Goal: Task Accomplishment & Management: Complete application form

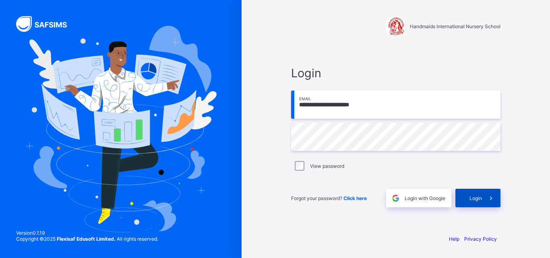
click at [477, 196] on span "Login" at bounding box center [475, 198] width 12 height 6
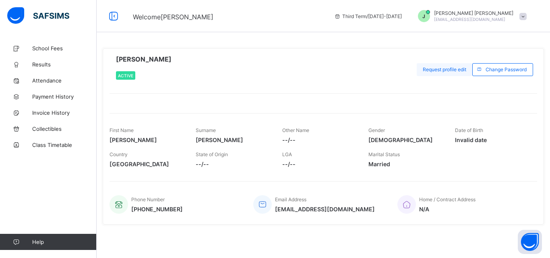
click at [436, 69] on span "Request profile edit" at bounding box center [444, 69] width 43 height 6
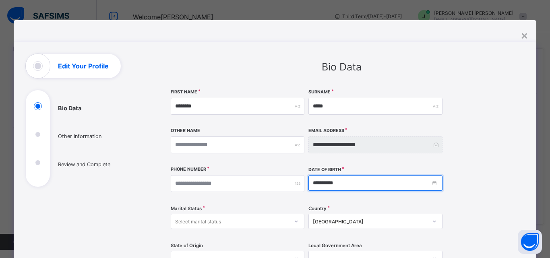
click at [344, 183] on input "**********" at bounding box center [375, 182] width 134 height 15
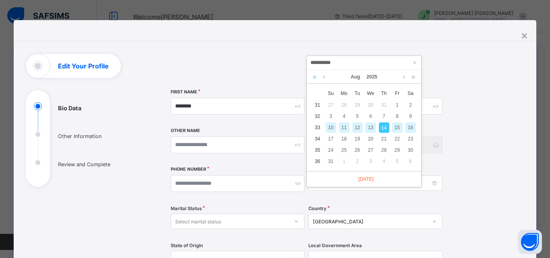
click at [313, 76] on link at bounding box center [315, 77] width 8 height 14
click at [312, 75] on link at bounding box center [315, 77] width 8 height 14
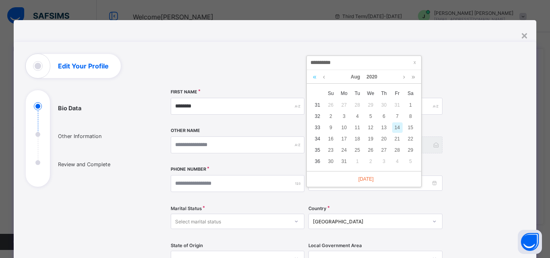
click at [312, 74] on link at bounding box center [315, 77] width 8 height 14
click at [311, 73] on link at bounding box center [315, 77] width 8 height 14
click at [310, 73] on div "Aug 2016" at bounding box center [364, 77] width 114 height 14
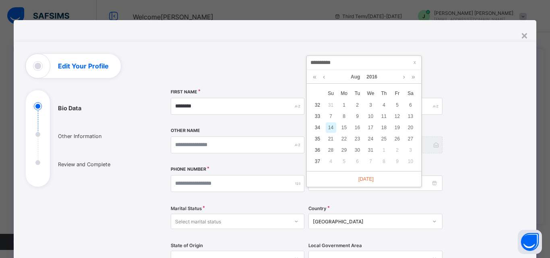
click at [310, 73] on div "Aug 2016" at bounding box center [364, 77] width 114 height 14
click at [310, 72] on div "Aug 2016" at bounding box center [364, 77] width 114 height 14
click at [313, 78] on link at bounding box center [315, 77] width 8 height 14
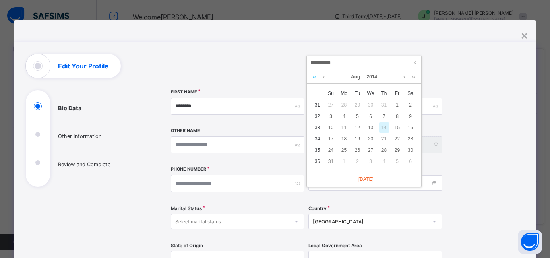
click at [314, 78] on link at bounding box center [315, 77] width 8 height 14
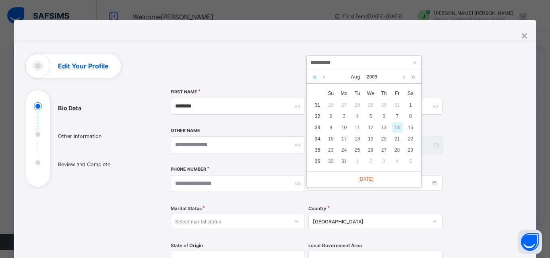
click at [314, 78] on link at bounding box center [315, 77] width 8 height 14
click at [314, 77] on link at bounding box center [315, 77] width 8 height 14
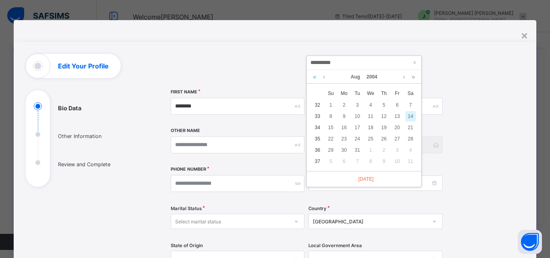
click at [314, 77] on link at bounding box center [315, 77] width 8 height 14
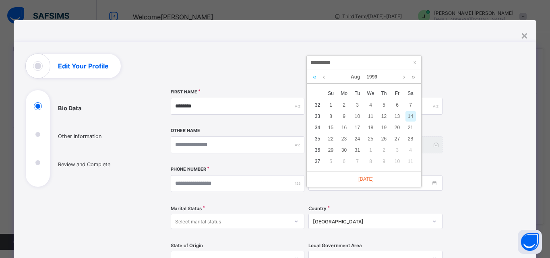
click at [314, 77] on link at bounding box center [315, 77] width 8 height 14
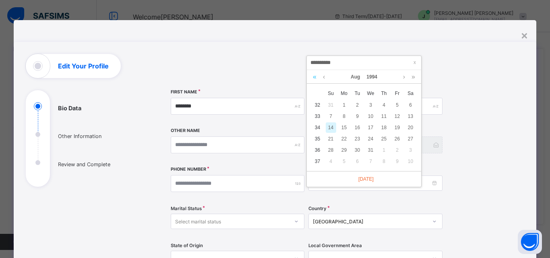
click at [314, 77] on link at bounding box center [315, 77] width 8 height 14
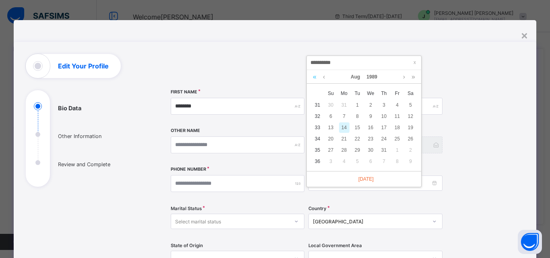
click at [314, 77] on link at bounding box center [315, 77] width 8 height 14
click at [324, 77] on link at bounding box center [324, 77] width 6 height 14
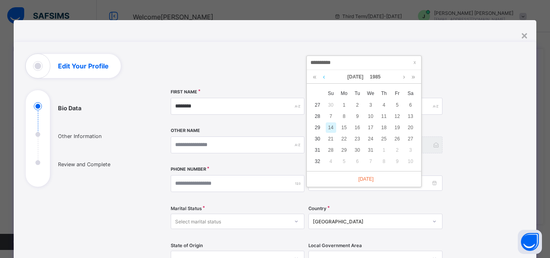
click at [324, 76] on link at bounding box center [324, 77] width 6 height 14
click at [314, 78] on link at bounding box center [315, 77] width 8 height 14
click at [314, 77] on link at bounding box center [315, 77] width 8 height 14
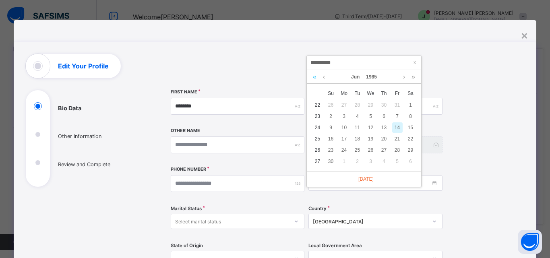
click at [314, 77] on link at bounding box center [315, 77] width 8 height 14
click at [317, 76] on link at bounding box center [315, 77] width 8 height 14
click at [323, 76] on link at bounding box center [324, 77] width 6 height 14
click at [324, 77] on link at bounding box center [324, 77] width 6 height 14
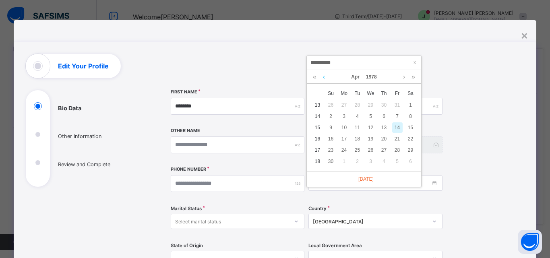
click at [324, 77] on link at bounding box center [324, 77] width 6 height 14
click at [324, 76] on link at bounding box center [324, 77] width 6 height 14
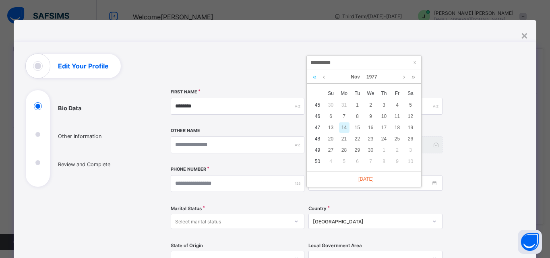
click at [314, 75] on link at bounding box center [315, 77] width 8 height 14
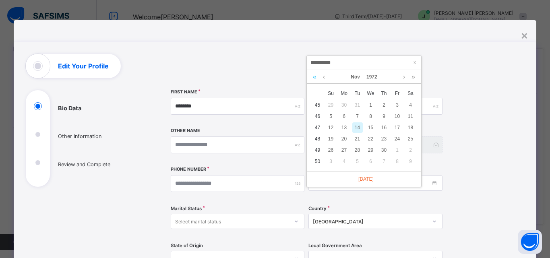
click at [314, 75] on link at bounding box center [315, 77] width 8 height 14
click at [315, 76] on link at bounding box center [315, 77] width 8 height 14
click at [323, 77] on link at bounding box center [324, 77] width 6 height 14
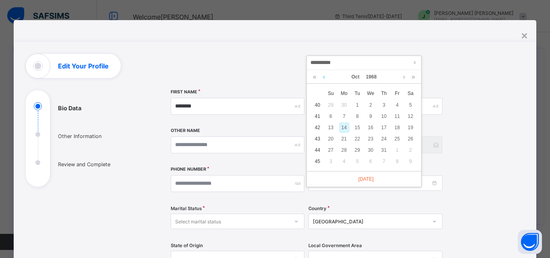
click at [323, 77] on link at bounding box center [324, 77] width 6 height 14
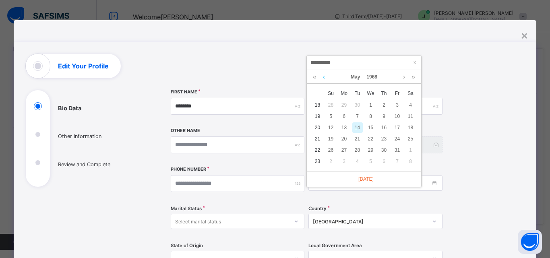
click at [323, 77] on link at bounding box center [324, 77] width 6 height 14
click at [402, 76] on link at bounding box center [404, 77] width 6 height 14
click at [324, 77] on link at bounding box center [324, 77] width 6 height 14
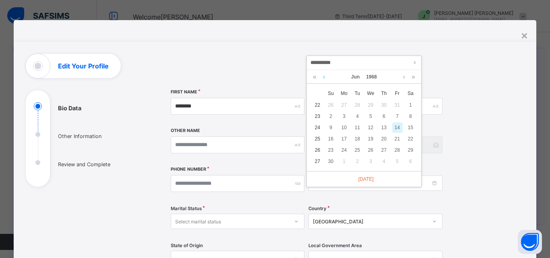
click at [324, 76] on link at bounding box center [324, 77] width 6 height 14
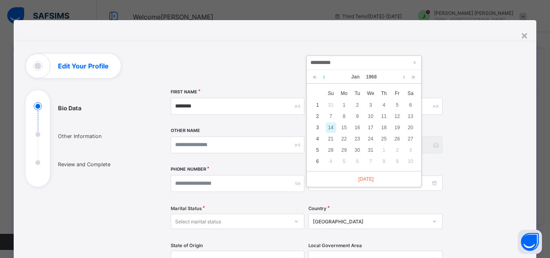
click at [324, 76] on link at bounding box center [324, 77] width 6 height 14
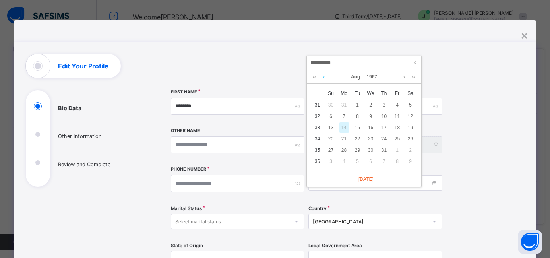
click at [324, 76] on link at bounding box center [324, 77] width 6 height 14
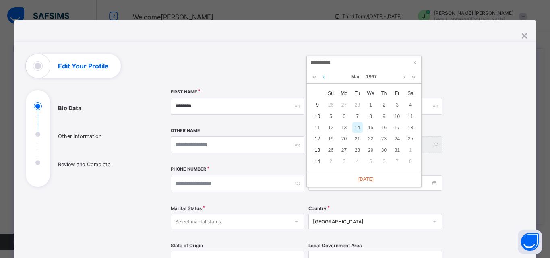
click at [324, 76] on link at bounding box center [324, 77] width 6 height 14
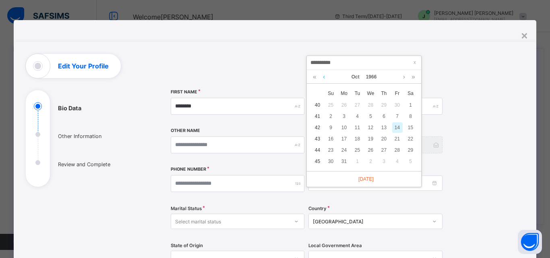
click at [324, 76] on link at bounding box center [324, 77] width 6 height 14
click at [315, 76] on link at bounding box center [315, 77] width 8 height 14
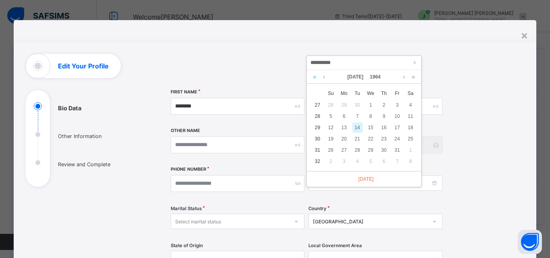
click at [315, 76] on link at bounding box center [315, 77] width 8 height 14
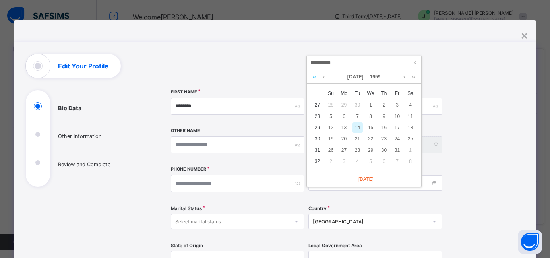
click at [315, 76] on link at bounding box center [315, 77] width 8 height 14
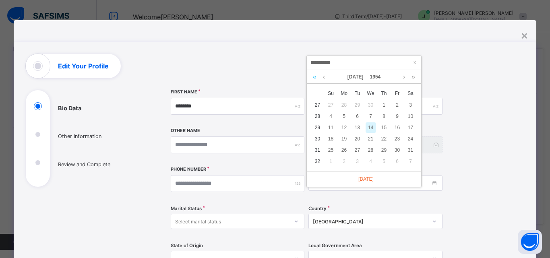
click at [315, 76] on link at bounding box center [315, 77] width 8 height 14
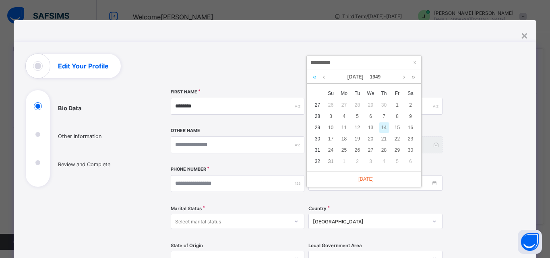
click at [315, 76] on link at bounding box center [315, 77] width 8 height 14
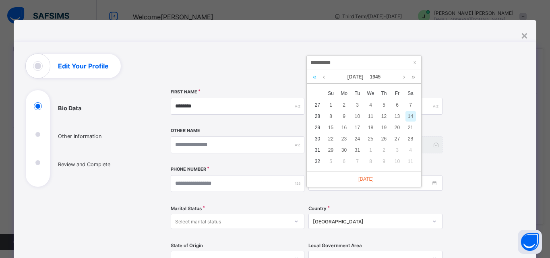
click at [315, 76] on link at bounding box center [315, 77] width 8 height 14
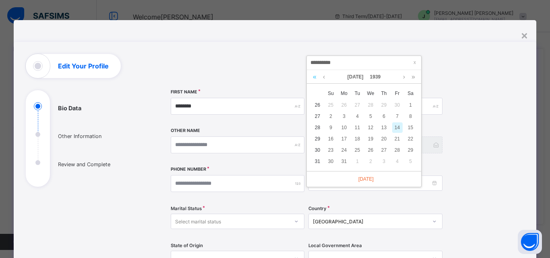
click at [314, 76] on link at bounding box center [315, 77] width 8 height 14
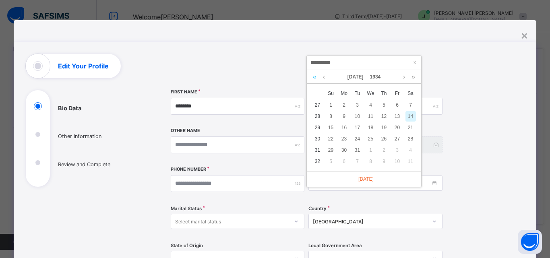
click at [314, 76] on link at bounding box center [315, 77] width 8 height 14
click at [315, 76] on link at bounding box center [315, 77] width 8 height 14
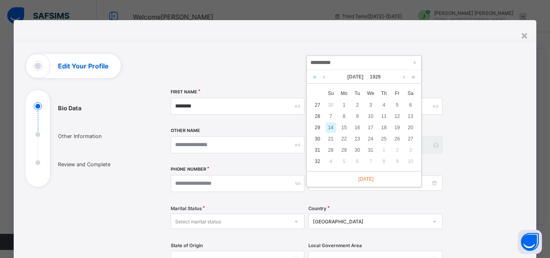
click at [315, 76] on link at bounding box center [315, 77] width 8 height 14
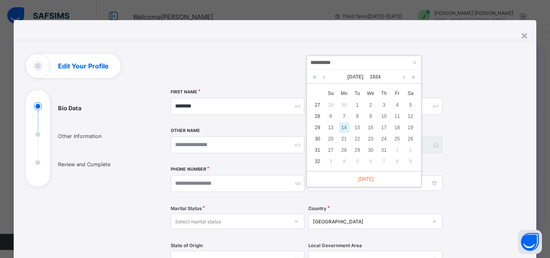
click at [315, 76] on link at bounding box center [315, 77] width 8 height 14
click at [316, 76] on link at bounding box center [315, 77] width 8 height 14
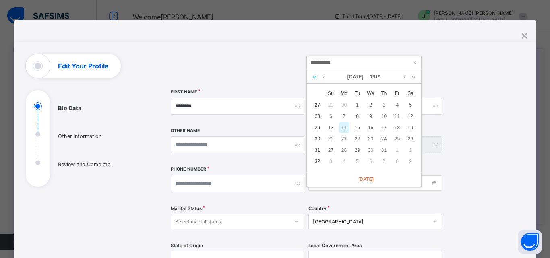
click at [316, 76] on link at bounding box center [315, 77] width 8 height 14
click at [314, 76] on link at bounding box center [315, 77] width 8 height 14
click at [313, 77] on link at bounding box center [315, 77] width 8 height 14
click at [312, 78] on link at bounding box center [315, 77] width 8 height 14
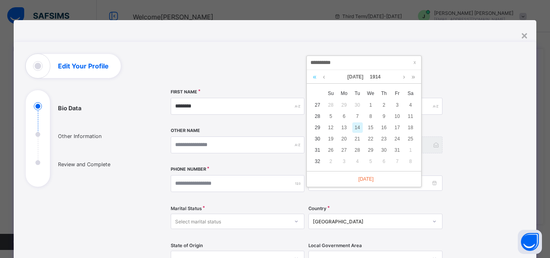
click at [312, 78] on link at bounding box center [315, 77] width 8 height 14
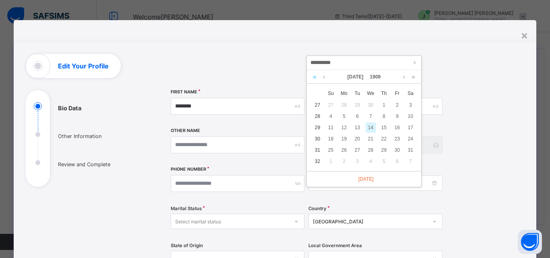
click at [312, 78] on link at bounding box center [315, 77] width 8 height 14
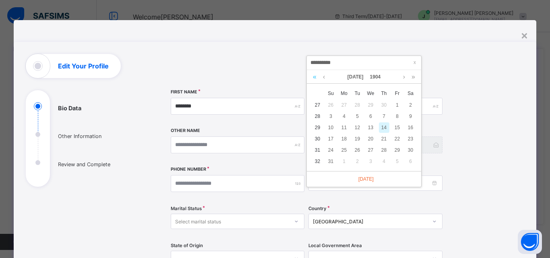
click at [312, 78] on link at bounding box center [315, 77] width 8 height 14
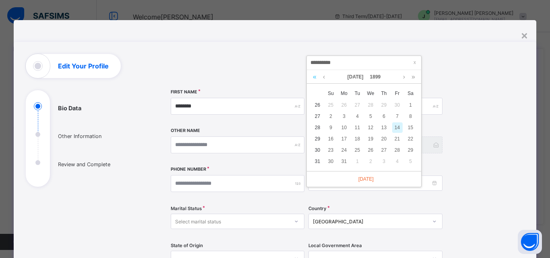
click at [312, 78] on link at bounding box center [315, 77] width 8 height 14
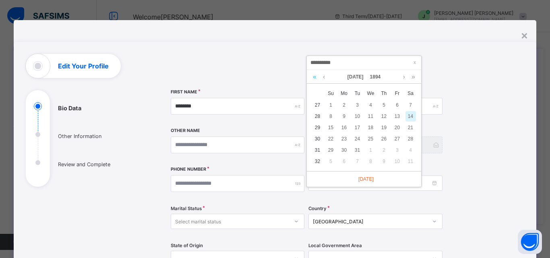
click at [312, 78] on link at bounding box center [315, 77] width 8 height 14
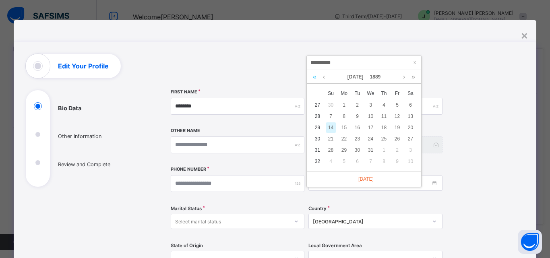
click at [312, 78] on link at bounding box center [315, 77] width 8 height 14
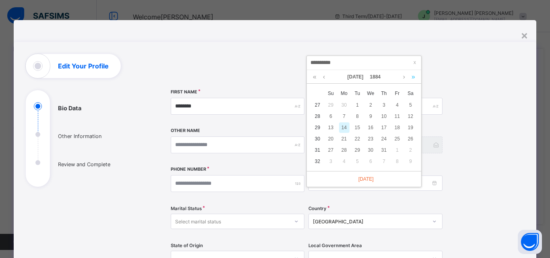
click at [414, 76] on link at bounding box center [413, 77] width 8 height 14
click at [415, 76] on link at bounding box center [413, 77] width 8 height 14
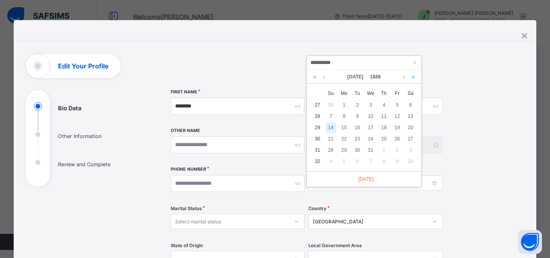
click at [415, 76] on link at bounding box center [413, 77] width 8 height 14
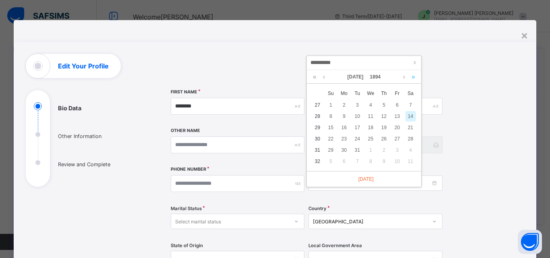
click at [415, 76] on link at bounding box center [413, 77] width 8 height 14
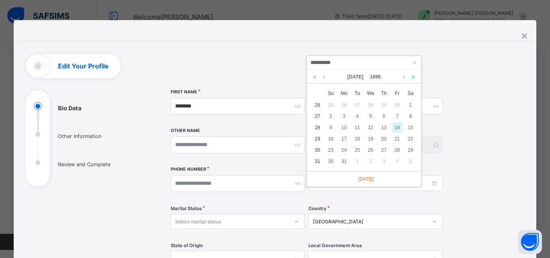
click at [415, 76] on link at bounding box center [413, 77] width 8 height 14
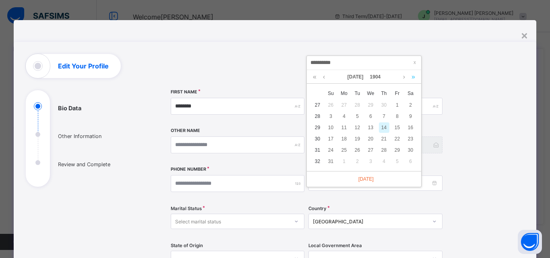
click at [415, 76] on link at bounding box center [413, 77] width 8 height 14
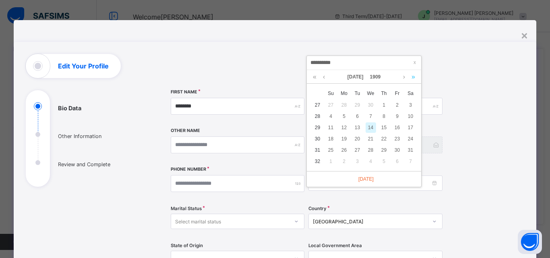
click at [415, 76] on link at bounding box center [413, 77] width 8 height 14
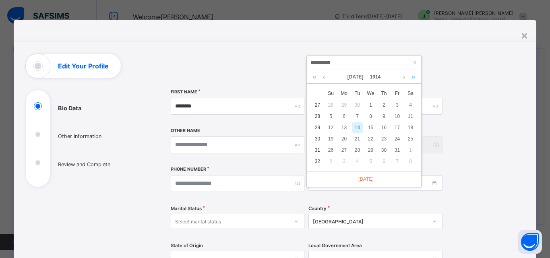
click at [415, 76] on link at bounding box center [413, 77] width 8 height 14
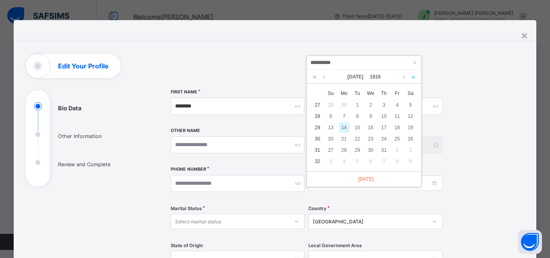
click at [414, 76] on link at bounding box center [413, 77] width 8 height 14
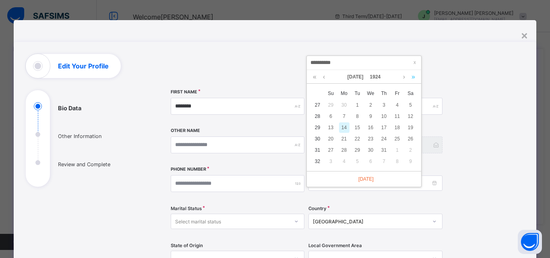
click at [414, 76] on link at bounding box center [413, 77] width 8 height 14
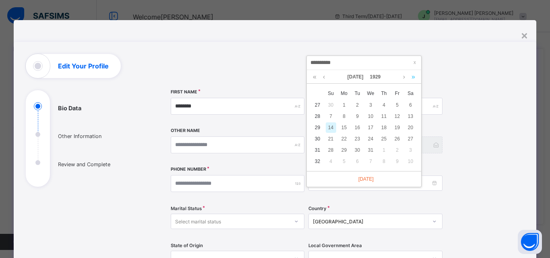
click at [414, 76] on link at bounding box center [413, 77] width 8 height 14
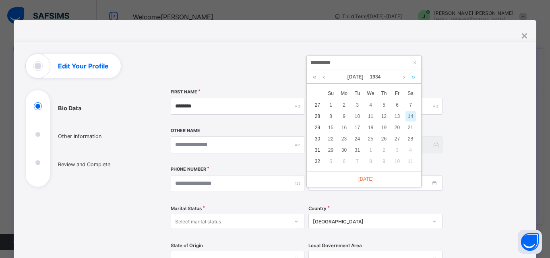
click at [414, 76] on link at bounding box center [413, 77] width 8 height 14
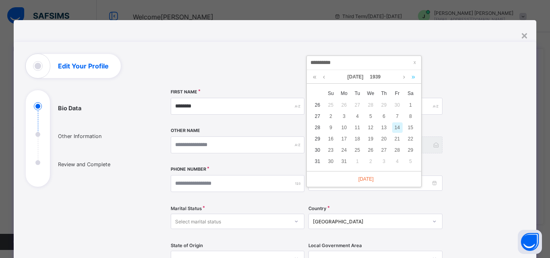
click at [414, 76] on link at bounding box center [413, 77] width 8 height 14
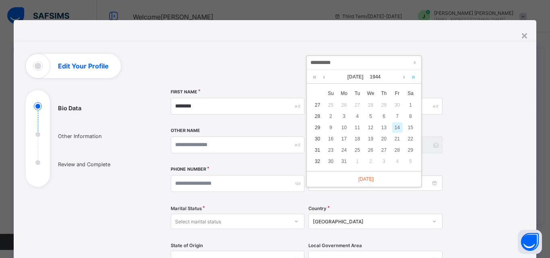
click at [414, 76] on link at bounding box center [413, 77] width 8 height 14
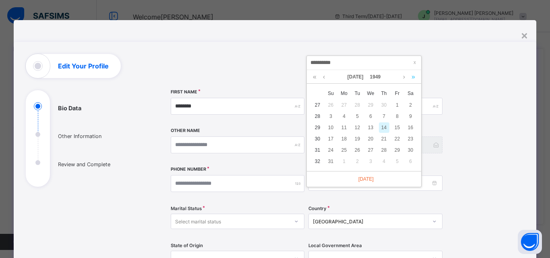
click at [414, 76] on link at bounding box center [413, 77] width 8 height 14
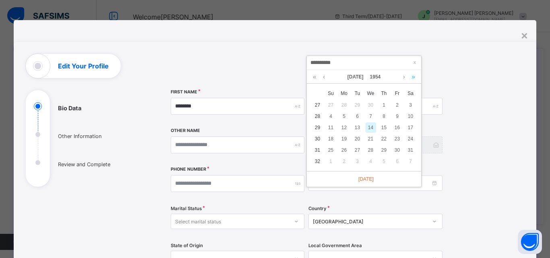
click at [414, 76] on link at bounding box center [413, 77] width 8 height 14
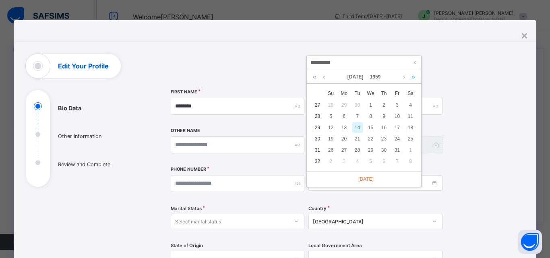
click at [414, 76] on link at bounding box center [413, 77] width 8 height 14
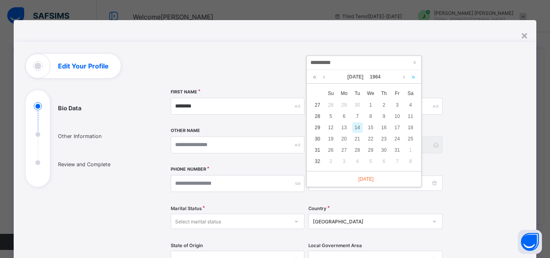
click at [414, 76] on link at bounding box center [413, 77] width 8 height 14
click at [414, 74] on link at bounding box center [413, 77] width 8 height 14
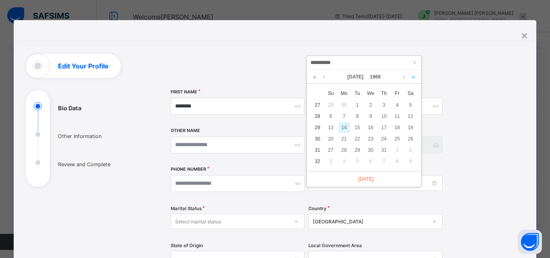
click at [414, 74] on link at bounding box center [413, 77] width 8 height 14
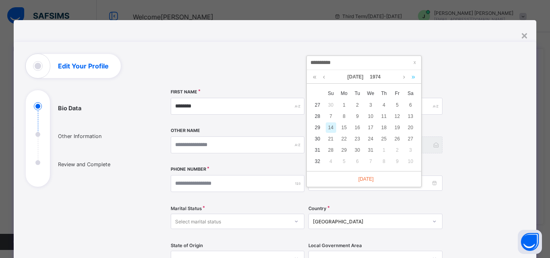
click at [414, 74] on link at bounding box center [413, 77] width 8 height 14
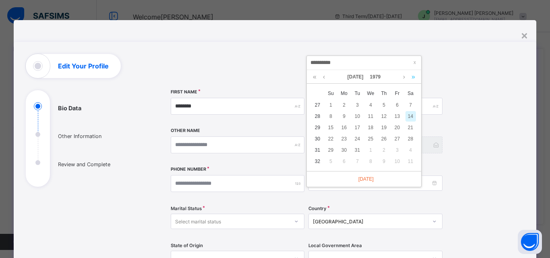
click at [414, 74] on link at bounding box center [413, 77] width 8 height 14
click at [404, 76] on link at bounding box center [404, 77] width 6 height 14
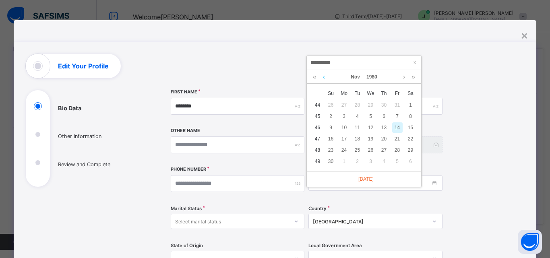
click at [324, 77] on link at bounding box center [324, 77] width 6 height 14
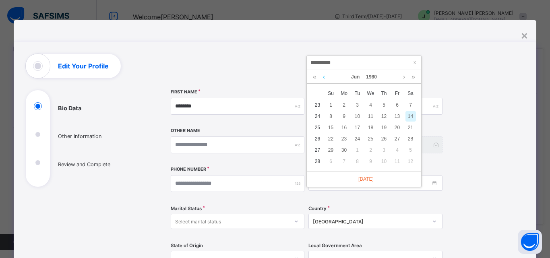
click at [324, 77] on link at bounding box center [324, 77] width 6 height 14
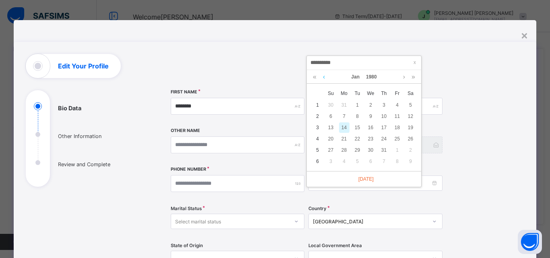
click at [324, 77] on link at bounding box center [324, 77] width 6 height 14
click at [404, 76] on link at bounding box center [404, 77] width 6 height 14
click at [411, 103] on div "1" at bounding box center [410, 105] width 10 height 10
type input "**********"
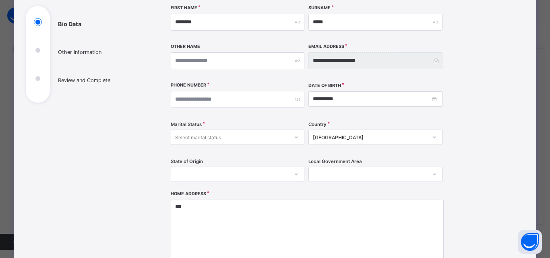
scroll to position [121, 0]
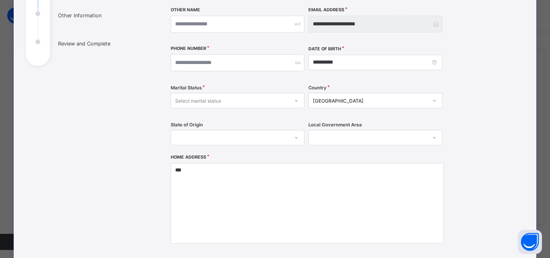
click at [294, 101] on icon at bounding box center [296, 101] width 5 height 8
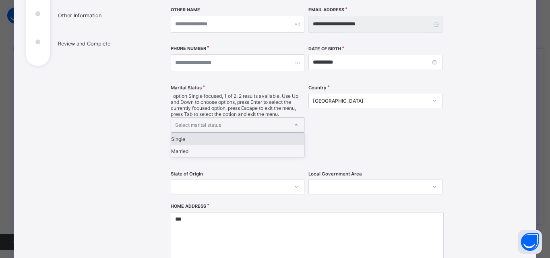
scroll to position [161, 0]
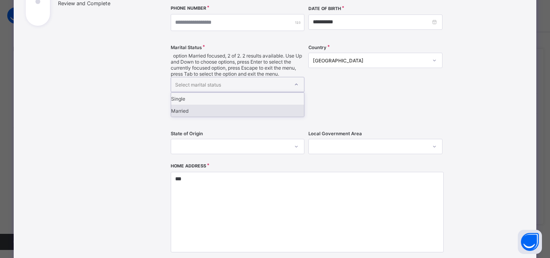
click at [184, 105] on div "Married" at bounding box center [237, 111] width 133 height 12
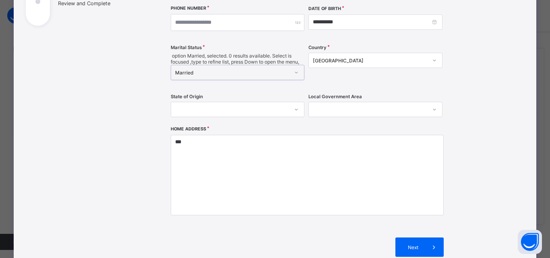
click at [295, 109] on icon at bounding box center [296, 110] width 3 height 2
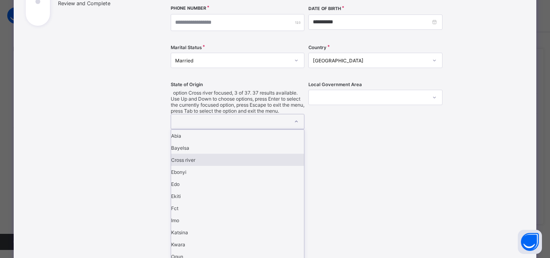
click at [192, 154] on div "Cross river" at bounding box center [237, 160] width 133 height 12
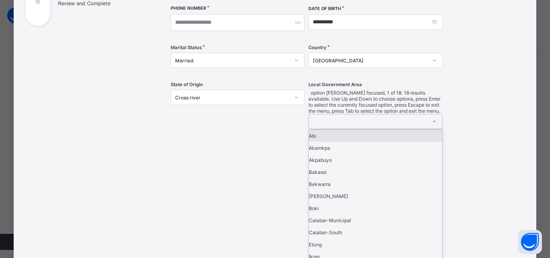
click at [433, 118] on icon at bounding box center [434, 122] width 5 height 8
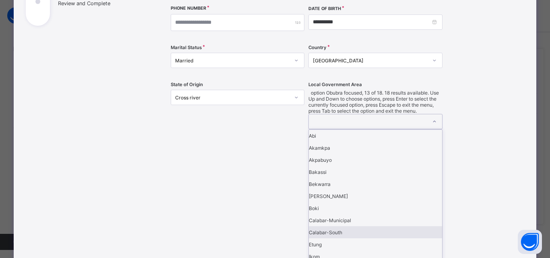
scroll to position [104, 0]
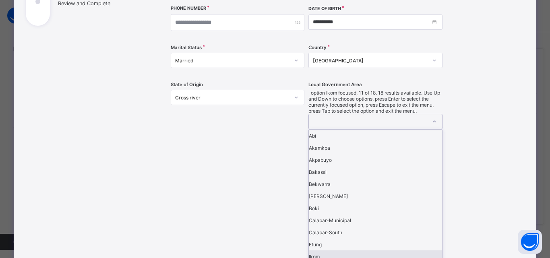
click at [311, 250] on div "Ikom" at bounding box center [375, 256] width 133 height 12
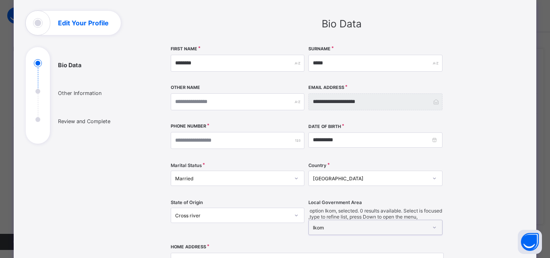
scroll to position [40, 0]
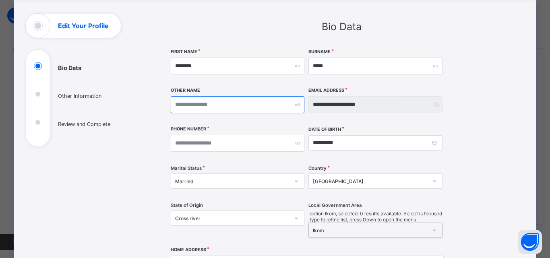
click at [218, 106] on input "text" at bounding box center [238, 104] width 134 height 17
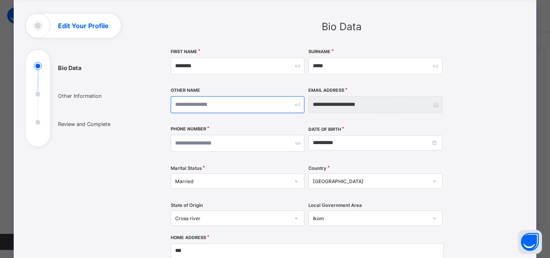
type input "*"
type input "**"
type input "***"
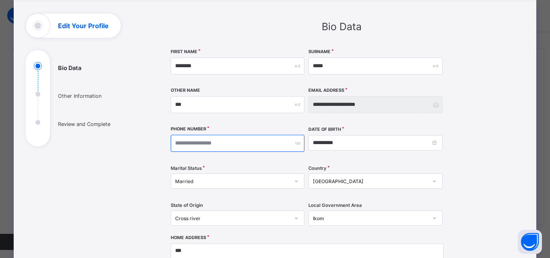
click at [251, 145] on input "number" at bounding box center [238, 143] width 134 height 17
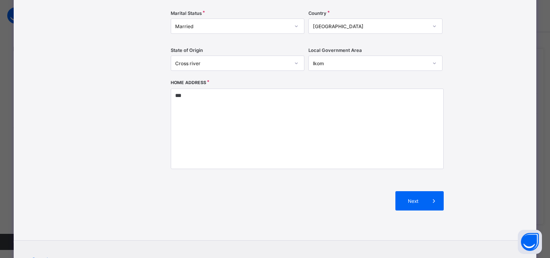
scroll to position [201, 0]
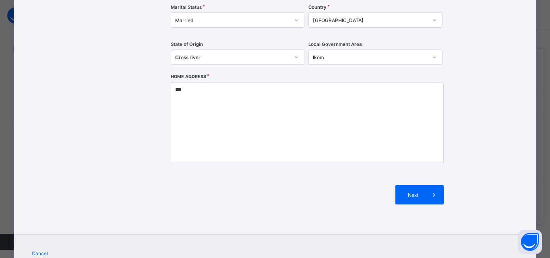
type input "**********"
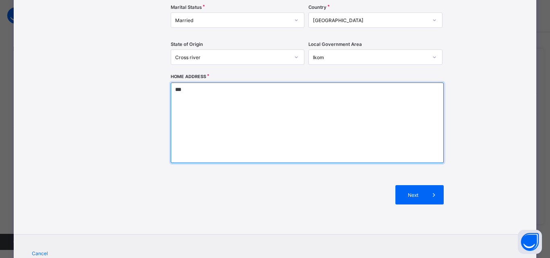
click at [186, 90] on textarea "***" at bounding box center [307, 123] width 273 height 80
type textarea "*"
drag, startPoint x: 240, startPoint y: 92, endPoint x: 360, endPoint y: 132, distance: 126.6
click at [361, 132] on textarea "**********" at bounding box center [307, 123] width 273 height 80
click at [246, 89] on textarea "**********" at bounding box center [307, 123] width 273 height 80
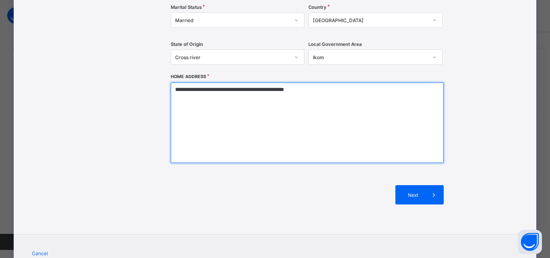
click at [244, 91] on textarea "**********" at bounding box center [307, 123] width 273 height 80
drag, startPoint x: 241, startPoint y: 93, endPoint x: 226, endPoint y: 128, distance: 37.5
click at [215, 136] on textarea "**********" at bounding box center [307, 123] width 273 height 80
click at [249, 91] on textarea "**********" at bounding box center [307, 123] width 273 height 80
click at [277, 89] on textarea "**********" at bounding box center [307, 123] width 273 height 80
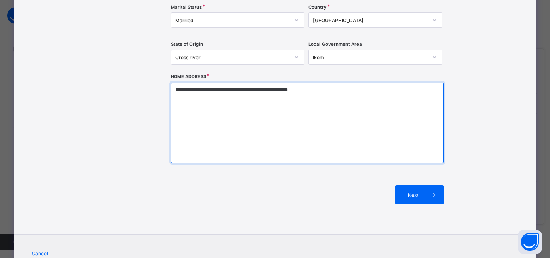
click at [318, 89] on textarea "**********" at bounding box center [307, 123] width 273 height 80
click at [326, 92] on textarea "**********" at bounding box center [307, 123] width 273 height 80
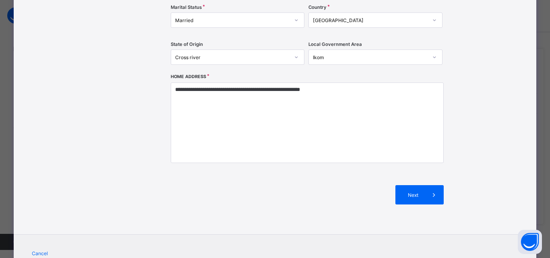
drag, startPoint x: 324, startPoint y: 92, endPoint x: 295, endPoint y: 152, distance: 66.3
click at [299, 179] on div "Next" at bounding box center [307, 194] width 273 height 43
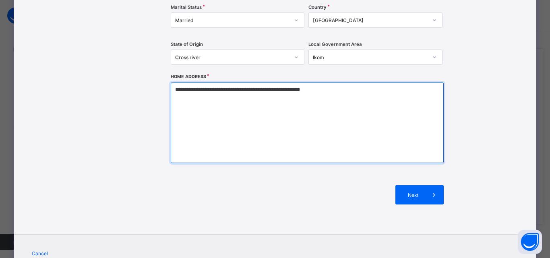
click at [334, 91] on textarea "**********" at bounding box center [307, 123] width 273 height 80
type textarea "**********"
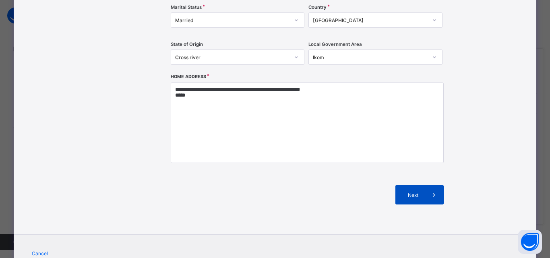
click at [431, 192] on icon at bounding box center [433, 195] width 9 height 8
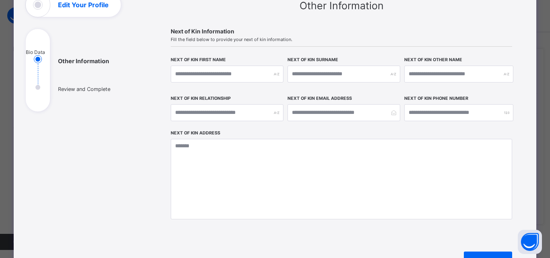
scroll to position [41, 0]
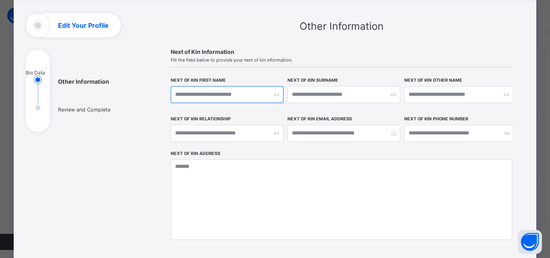
click at [238, 97] on input "text" at bounding box center [227, 94] width 113 height 17
click at [256, 142] on div "Next of Kin Relationship" at bounding box center [227, 133] width 113 height 35
click at [249, 95] on input "text" at bounding box center [227, 94] width 113 height 17
type input "*****"
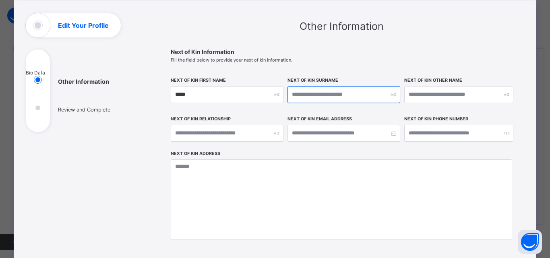
click at [309, 93] on input "text" at bounding box center [343, 94] width 113 height 17
type input "*******"
click at [405, 94] on input "text" at bounding box center [458, 94] width 109 height 17
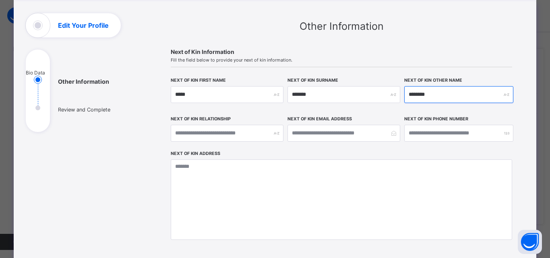
type input "********"
click at [437, 94] on input "********" at bounding box center [458, 94] width 109 height 17
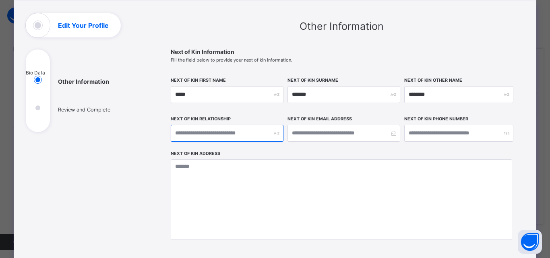
click at [184, 133] on input "text" at bounding box center [227, 133] width 113 height 17
type input "*******"
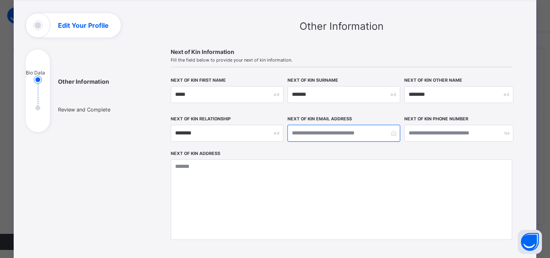
click at [365, 135] on input "email" at bounding box center [343, 133] width 113 height 17
type input "**********"
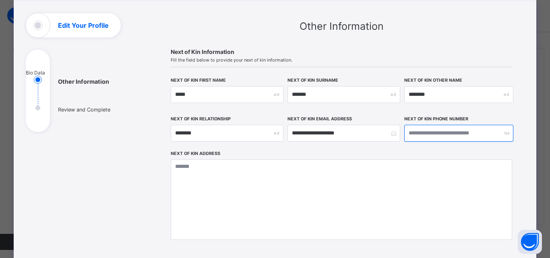
click at [411, 134] on input "number" at bounding box center [458, 133] width 109 height 17
click at [503, 134] on div at bounding box center [458, 133] width 109 height 17
click at [406, 134] on input "number" at bounding box center [458, 133] width 109 height 17
type input "**********"
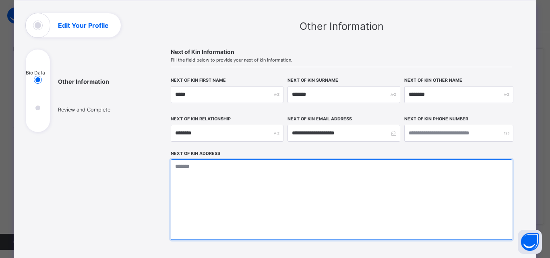
click at [200, 169] on textarea at bounding box center [341, 199] width 341 height 80
click at [266, 168] on textarea "**********" at bounding box center [341, 199] width 341 height 80
type textarea "*"
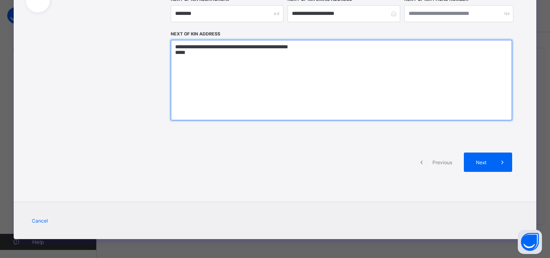
scroll to position [161, 0]
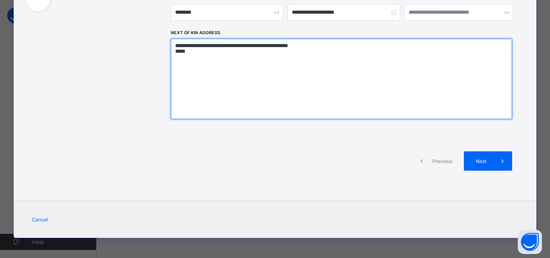
click at [293, 48] on textarea "**********" at bounding box center [341, 79] width 341 height 80
drag, startPoint x: 291, startPoint y: 48, endPoint x: 257, endPoint y: 71, distance: 40.9
click at [263, 83] on textarea "**********" at bounding box center [341, 79] width 341 height 80
click at [209, 45] on textarea "**********" at bounding box center [341, 79] width 341 height 80
click at [227, 49] on textarea "**********" at bounding box center [341, 79] width 341 height 80
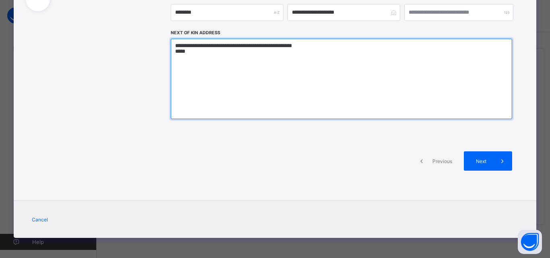
type textarea "**********"
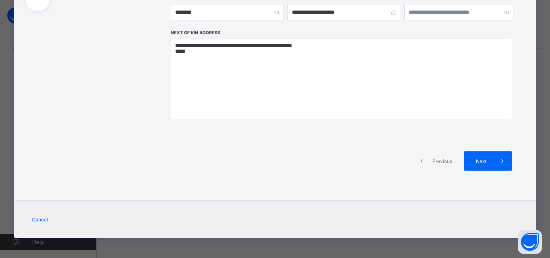
drag, startPoint x: 227, startPoint y: 48, endPoint x: 359, endPoint y: 164, distance: 175.4
click at [359, 164] on div "Previous Next" at bounding box center [341, 160] width 341 height 43
drag, startPoint x: 312, startPoint y: 47, endPoint x: 329, endPoint y: 141, distance: 95.4
click at [289, 148] on div "Previous Next" at bounding box center [341, 160] width 341 height 43
click at [483, 160] on span "Next" at bounding box center [481, 161] width 23 height 6
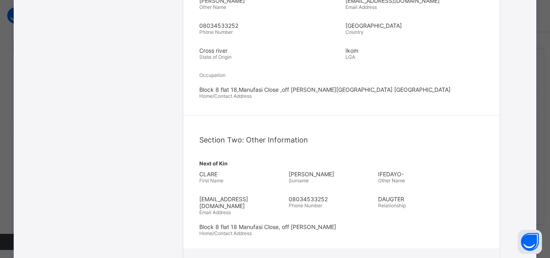
click at [400, 171] on span "IFEDAYO-" at bounding box center [420, 174] width 85 height 7
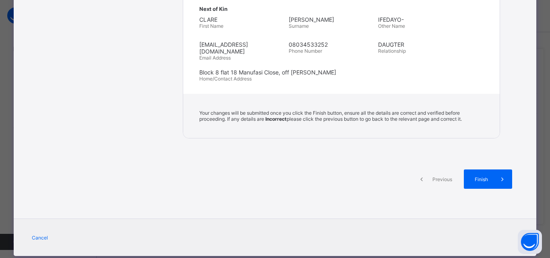
scroll to position [327, 0]
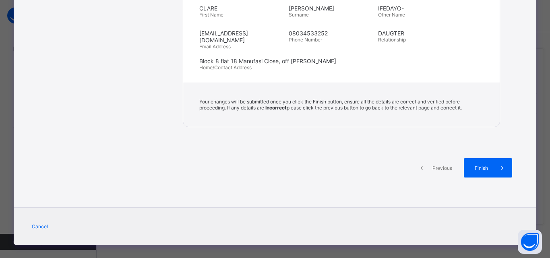
click at [417, 164] on icon at bounding box center [421, 168] width 9 height 8
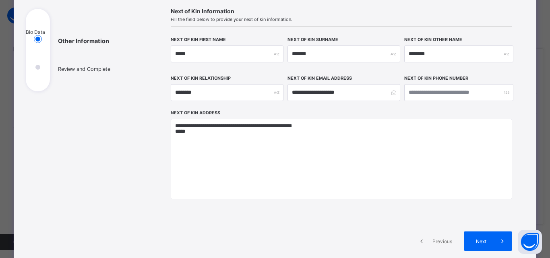
scroll to position [41, 0]
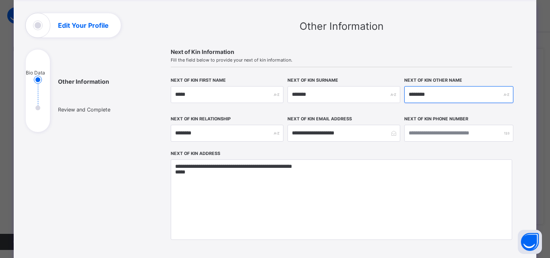
click at [432, 94] on input "********" at bounding box center [458, 94] width 109 height 17
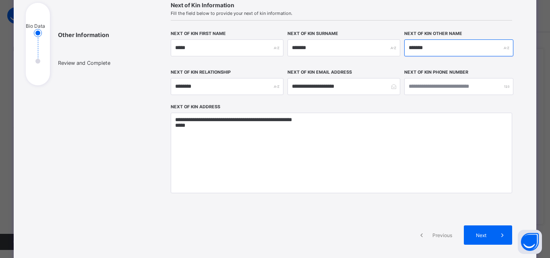
scroll to position [161, 0]
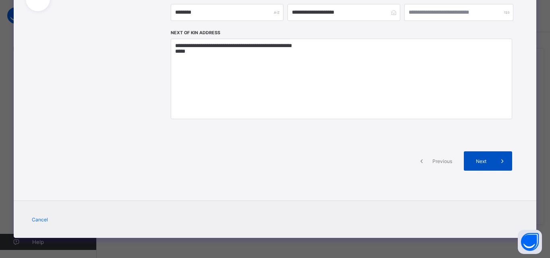
type input "*******"
click at [481, 158] on span "Next" at bounding box center [481, 161] width 23 height 6
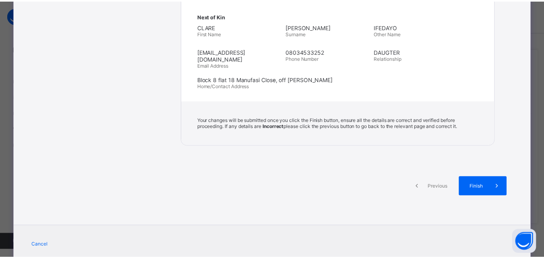
scroll to position [327, 0]
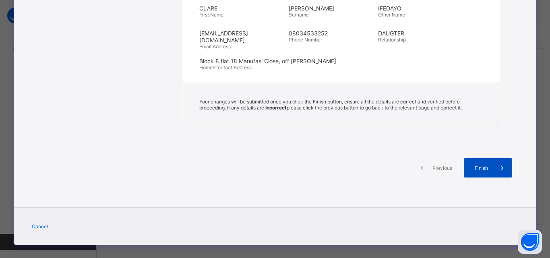
click at [477, 165] on span "Finish" at bounding box center [481, 168] width 23 height 6
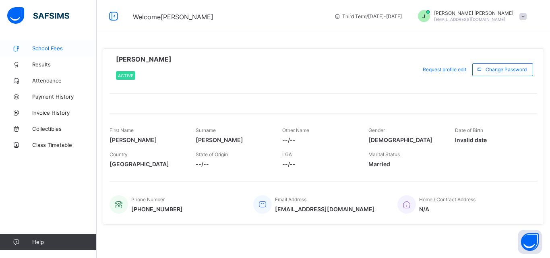
click at [42, 47] on span "School Fees" at bounding box center [64, 48] width 64 height 6
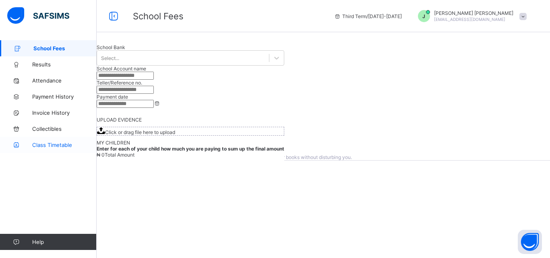
click at [52, 142] on span "Class Timetable" at bounding box center [64, 145] width 64 height 6
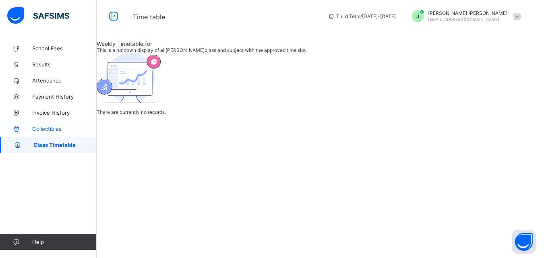
click at [42, 127] on span "Collectibles" at bounding box center [64, 129] width 64 height 6
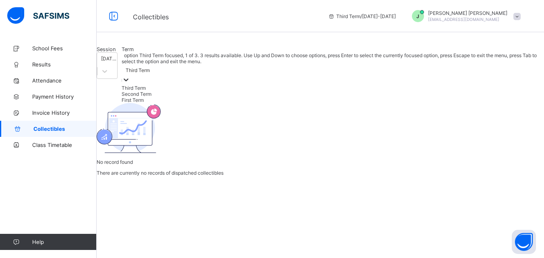
click at [130, 84] on icon at bounding box center [126, 80] width 8 height 8
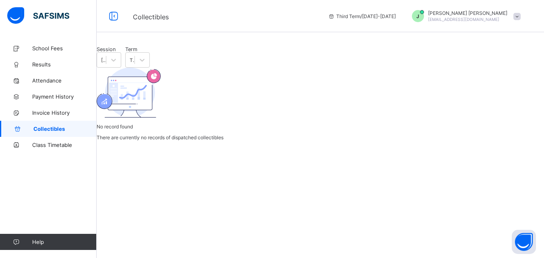
click at [295, 140] on div "Session 2024-2025 Term Third Term No record found There are currently no record…" at bounding box center [320, 93] width 447 height 94
click at [118, 64] on icon at bounding box center [113, 60] width 8 height 8
click at [213, 140] on div "Session 2024-2025 Term Third Term No record found There are currently no record…" at bounding box center [320, 93] width 447 height 94
click at [55, 112] on span "Invoice History" at bounding box center [64, 112] width 64 height 6
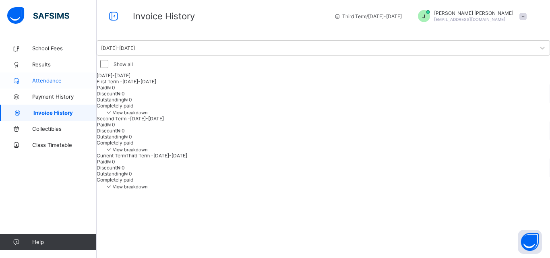
click at [47, 79] on span "Attendance" at bounding box center [64, 80] width 64 height 6
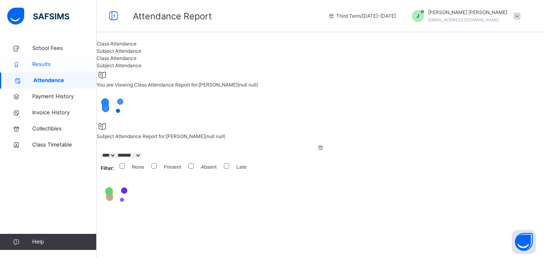
select select "****"
select select "*"
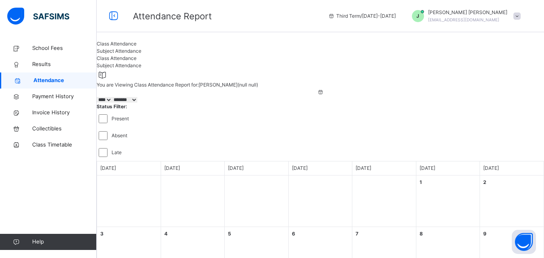
scroll to position [40, 0]
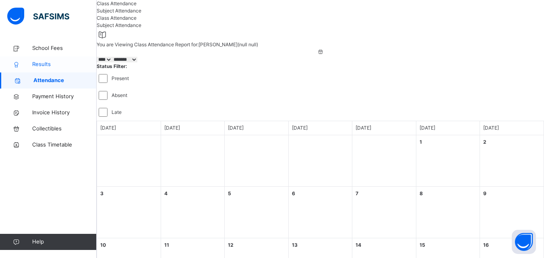
click at [41, 63] on span "Results" at bounding box center [64, 64] width 64 height 8
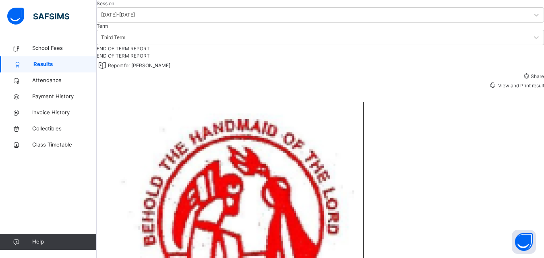
click at [140, 52] on span "END OF TERM REPORT" at bounding box center [123, 48] width 53 height 6
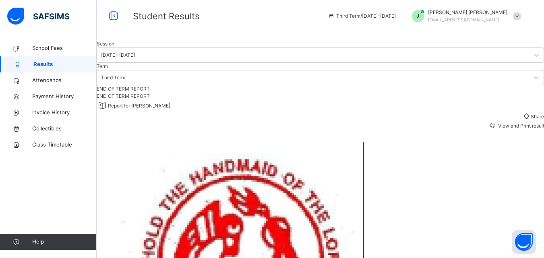
click at [497, 129] on span "View and Print result" at bounding box center [520, 126] width 47 height 6
click at [122, 40] on div at bounding box center [320, 40] width 447 height 0
click at [181, 40] on div at bounding box center [320, 40] width 447 height 0
click at [48, 47] on span "School Fees" at bounding box center [64, 48] width 64 height 8
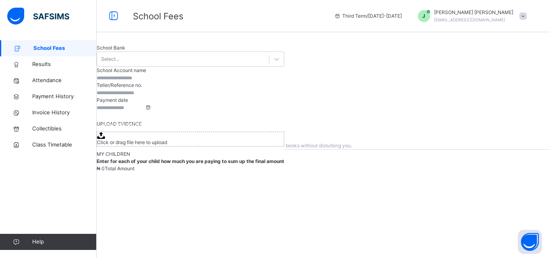
click at [148, 128] on span "View invoice history" at bounding box center [125, 124] width 45 height 7
click at [35, 63] on span "Results" at bounding box center [64, 64] width 64 height 8
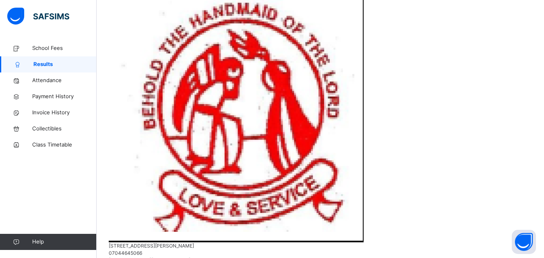
scroll to position [161, 0]
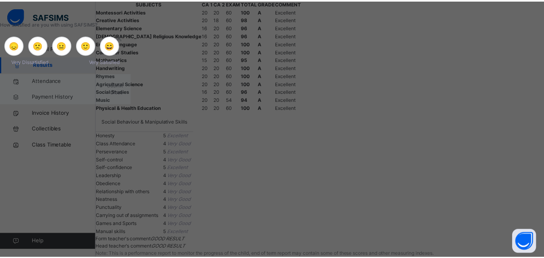
scroll to position [874, 0]
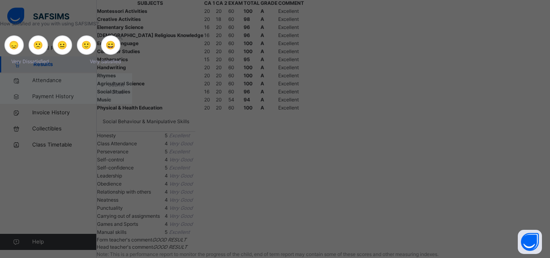
click at [124, 95] on span "Close" at bounding box center [117, 92] width 13 height 6
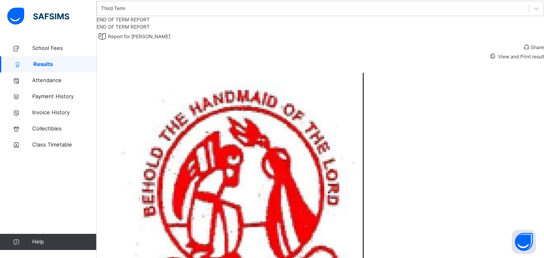
scroll to position [0, 0]
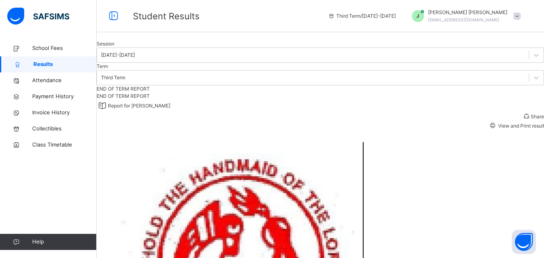
click at [122, 40] on div at bounding box center [320, 40] width 447 height 0
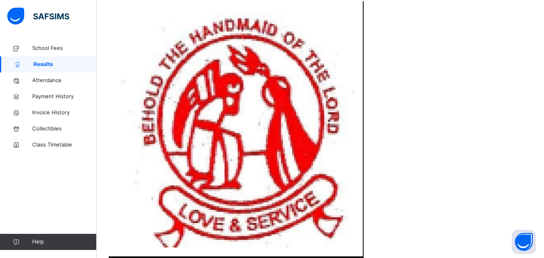
scroll to position [161, 0]
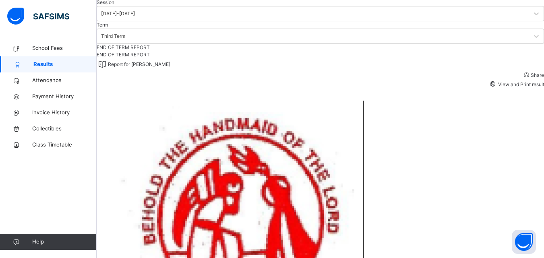
scroll to position [40, 0]
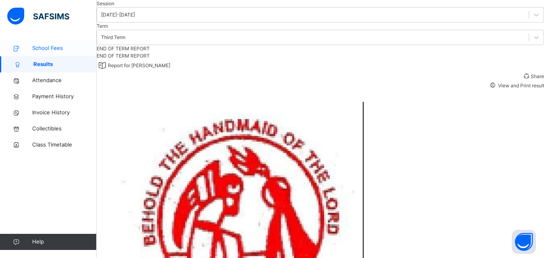
click at [43, 48] on span "School Fees" at bounding box center [64, 48] width 64 height 8
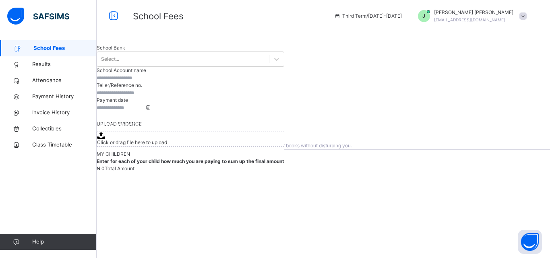
click at [47, 48] on span "School Fees" at bounding box center [64, 48] width 63 height 8
click at [56, 142] on span "Class Timetable" at bounding box center [64, 145] width 64 height 8
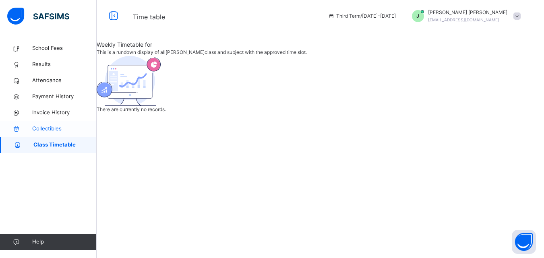
click at [48, 126] on span "Collectibles" at bounding box center [64, 129] width 64 height 8
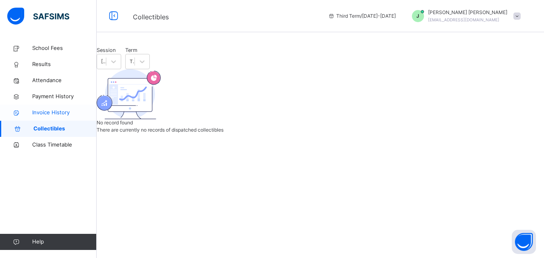
click at [45, 112] on span "Invoice History" at bounding box center [64, 113] width 64 height 8
